Goal: Transaction & Acquisition: Purchase product/service

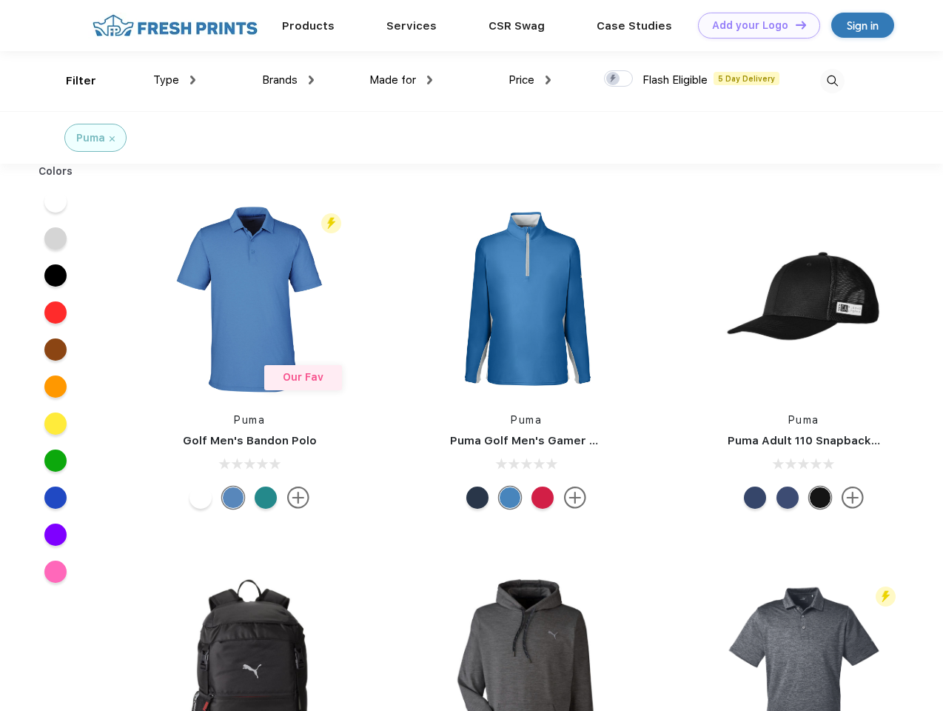
click at [754, 25] on link "Add your Logo Design Tool" at bounding box center [759, 26] width 122 height 26
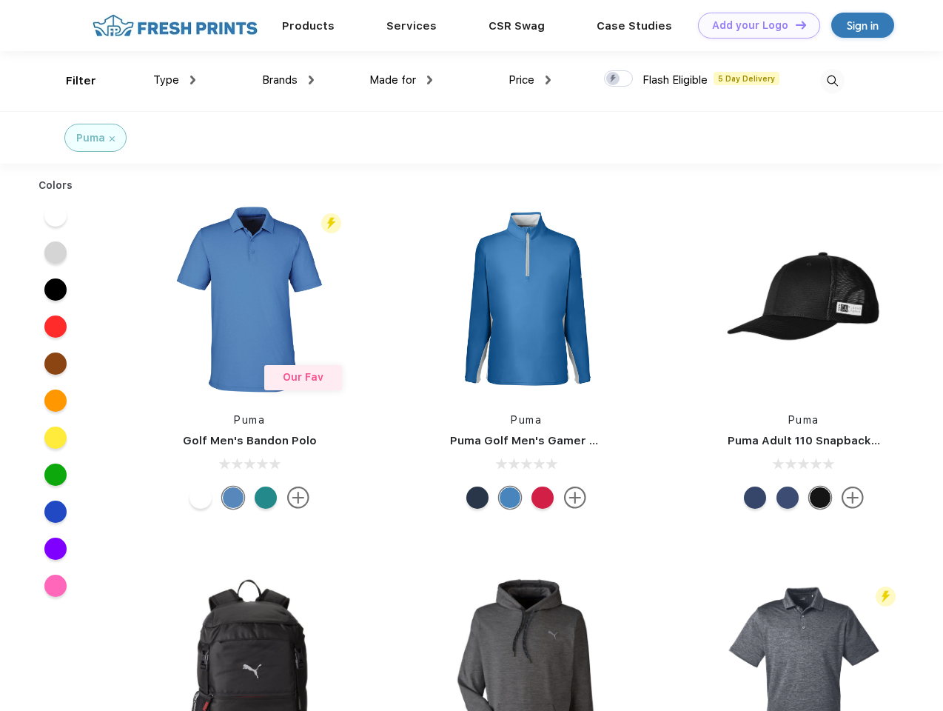
click at [0, 0] on div "Design Tool" at bounding box center [0, 0] width 0 height 0
click at [795, 24] on link "Add your Logo Design Tool" at bounding box center [759, 26] width 122 height 26
click at [71, 81] on div "Filter" at bounding box center [81, 81] width 30 height 17
click at [175, 80] on span "Type" at bounding box center [166, 79] width 26 height 13
click at [288, 80] on span "Brands" at bounding box center [280, 79] width 36 height 13
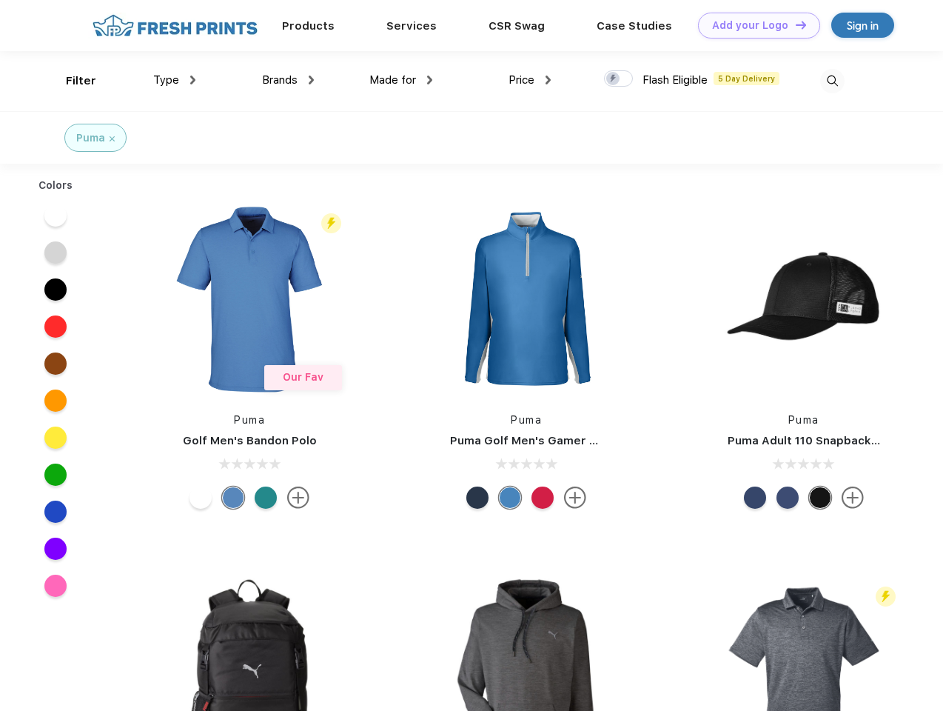
click at [401, 80] on span "Made for" at bounding box center [393, 79] width 47 height 13
click at [530, 80] on span "Price" at bounding box center [522, 79] width 26 height 13
click at [619, 79] on div at bounding box center [618, 78] width 29 height 16
click at [614, 79] on input "checkbox" at bounding box center [609, 75] width 10 height 10
click at [832, 81] on img at bounding box center [832, 81] width 24 height 24
